Goal: Communication & Community: Answer question/provide support

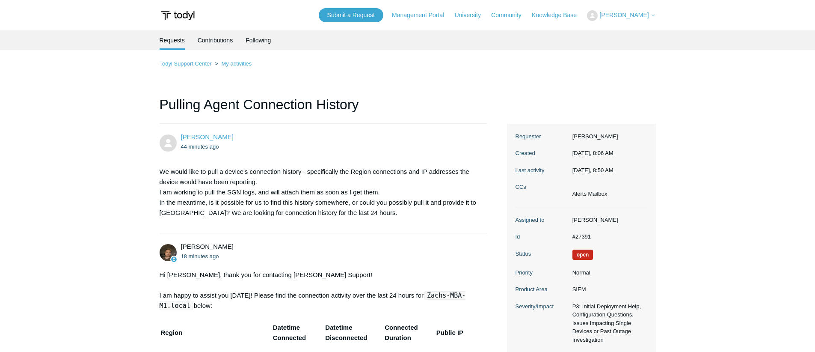
scroll to position [653, 0]
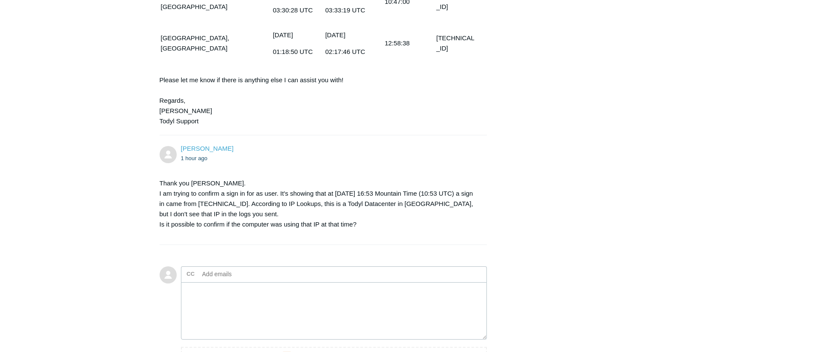
click at [250, 282] on textarea "Add your reply" at bounding box center [334, 311] width 306 height 58
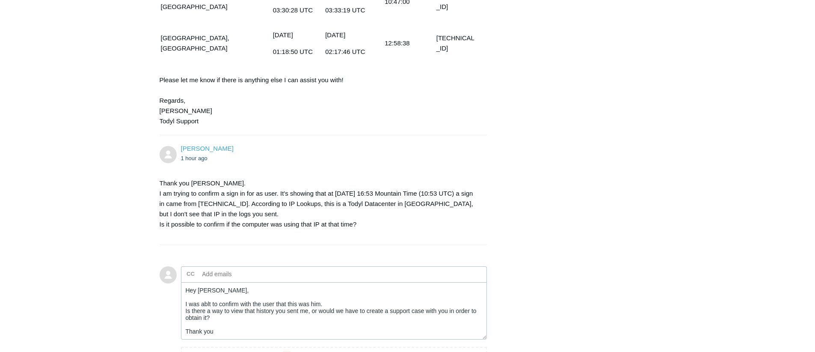
click at [206, 293] on textarea "Hey [PERSON_NAME], I was ablt to confirm with the user that this was him. Is th…" at bounding box center [334, 311] width 306 height 58
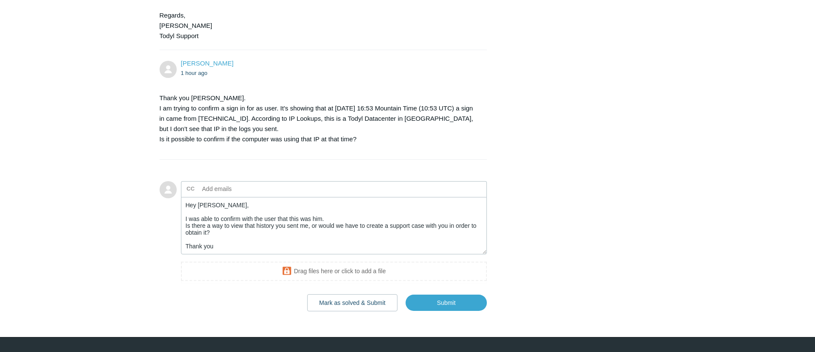
scroll to position [747, 0]
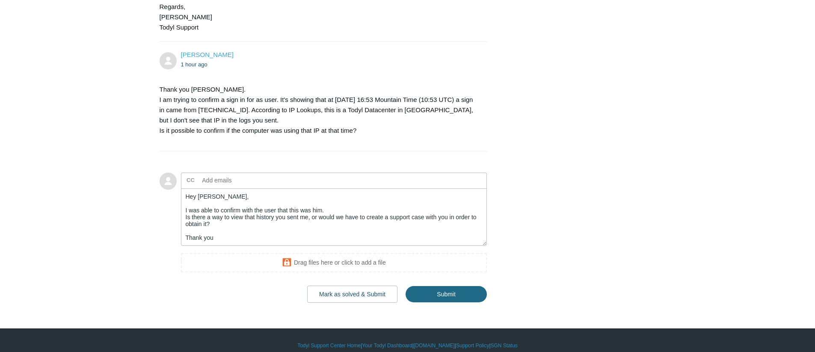
type textarea "Hey [PERSON_NAME], I was able to confirm with the user that this was him. Is th…"
click at [442, 287] on input "Submit" at bounding box center [446, 294] width 81 height 17
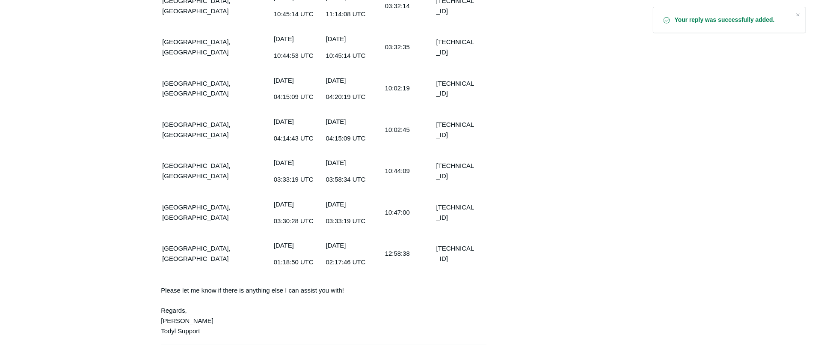
scroll to position [776, 0]
